Goal: Information Seeking & Learning: Learn about a topic

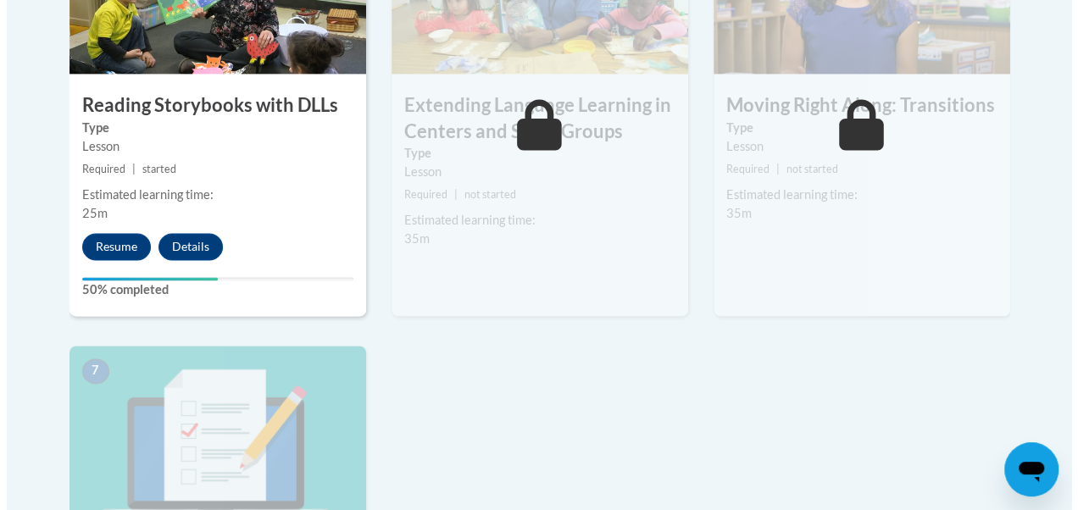
scroll to position [1174, 0]
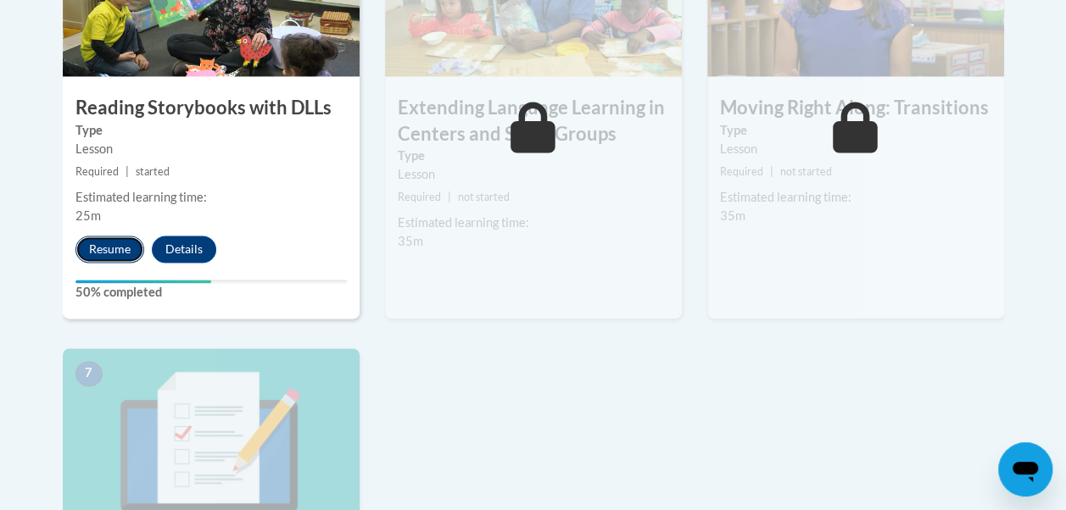
click at [113, 238] on button "Resume" at bounding box center [109, 249] width 69 height 27
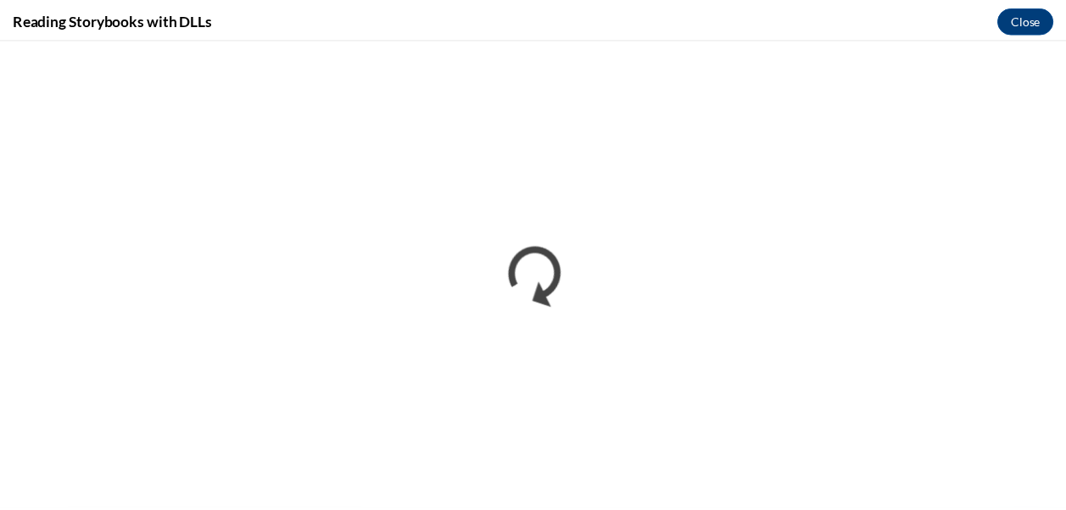
scroll to position [0, 0]
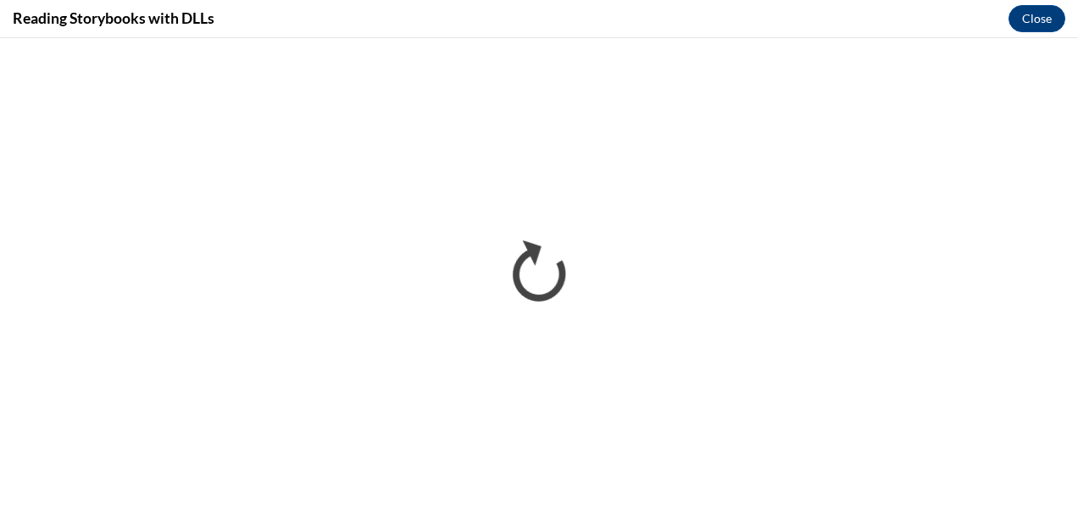
click at [1065, 29] on div "Reading Storybooks with DLLs Close" at bounding box center [539, 19] width 1078 height 38
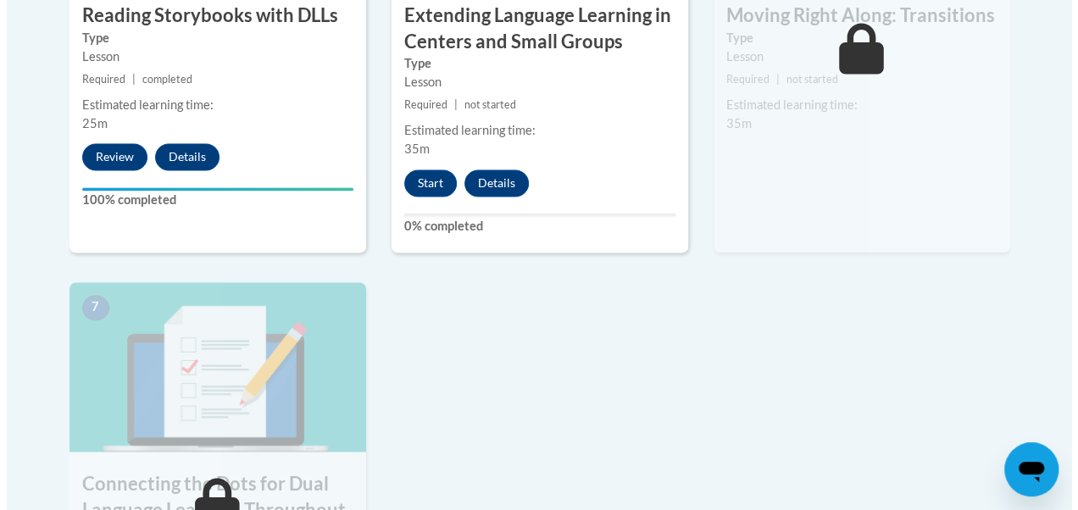
scroll to position [1260, 0]
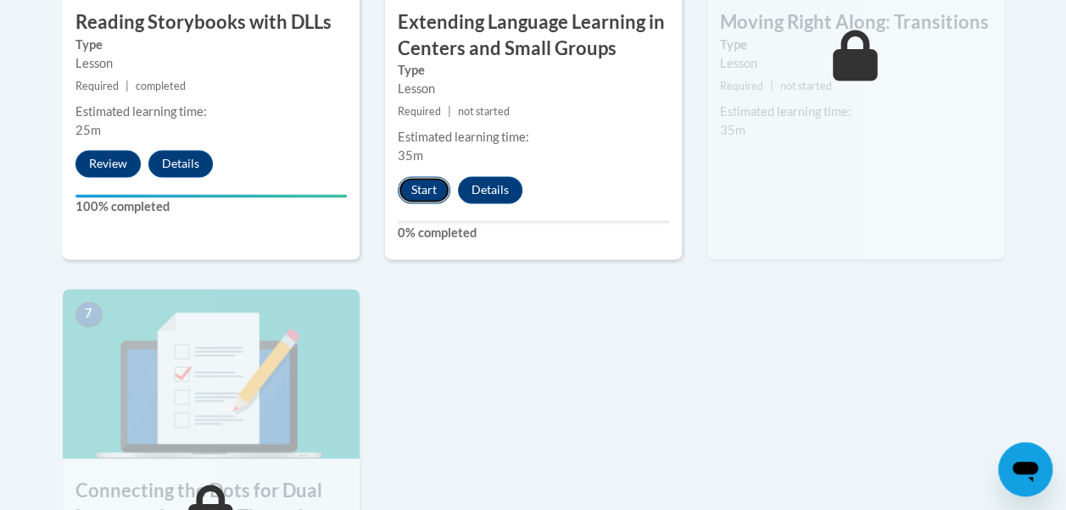
click at [426, 181] on button "Start" at bounding box center [424, 189] width 53 height 27
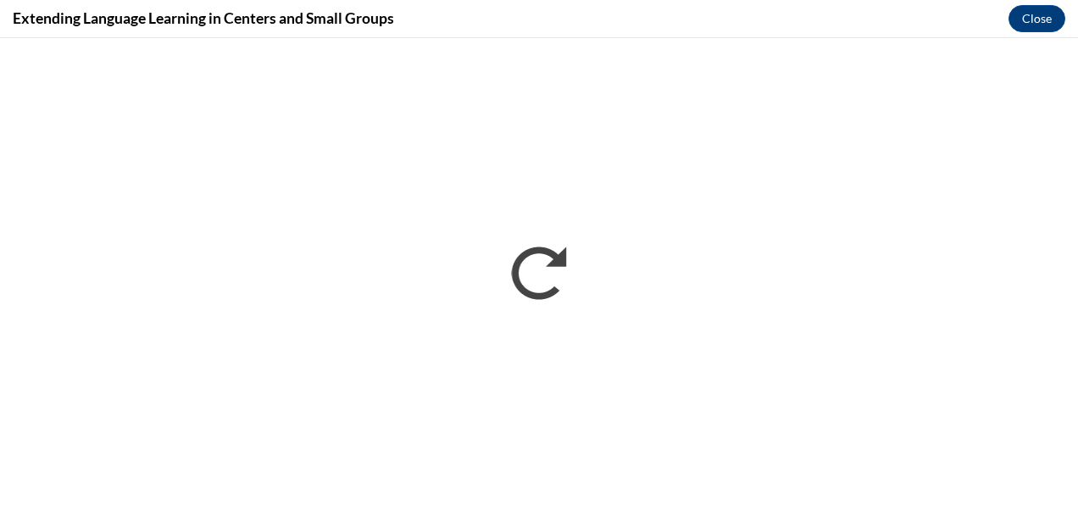
scroll to position [0, 0]
